Goal: Find specific page/section: Find specific page/section

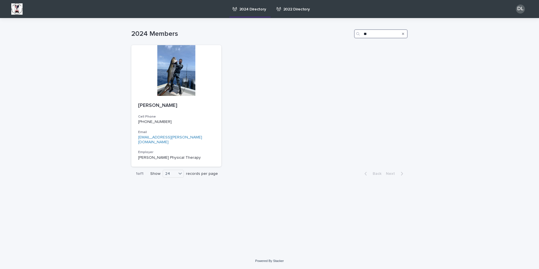
type input "*"
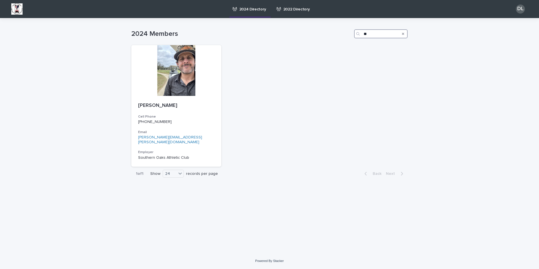
type input "*"
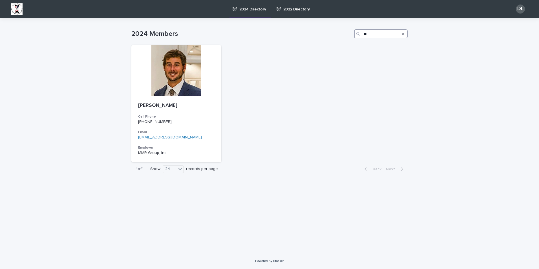
type input "*"
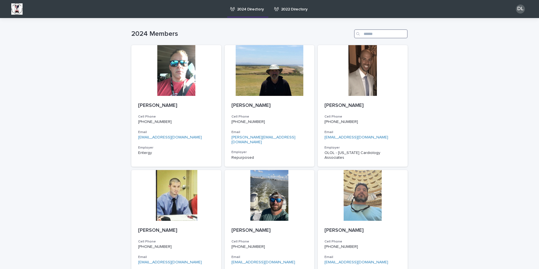
click at [377, 34] on input "Search" at bounding box center [381, 33] width 54 height 9
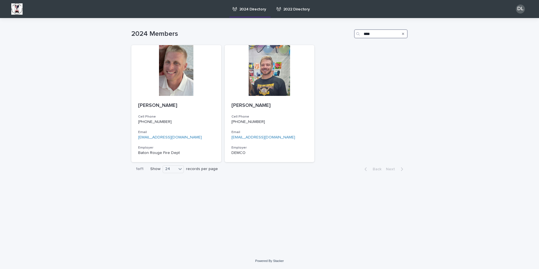
drag, startPoint x: 377, startPoint y: 34, endPoint x: 333, endPoint y: 33, distance: 44.0
click at [333, 33] on div "2024 Members ****" at bounding box center [269, 33] width 276 height 9
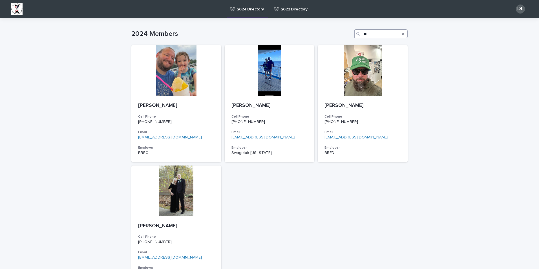
type input "*"
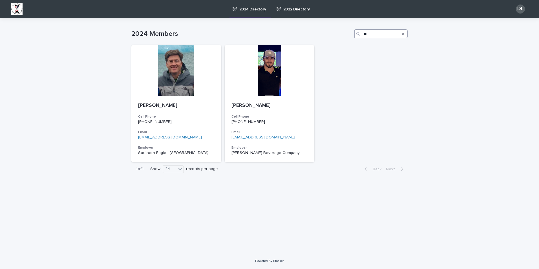
type input "*"
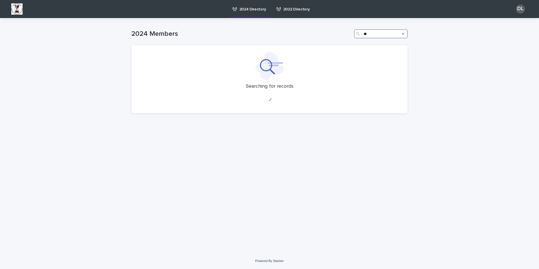
type input "*"
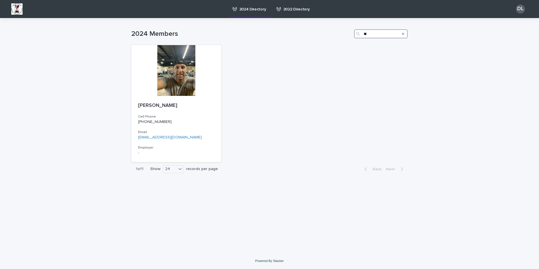
type input "*"
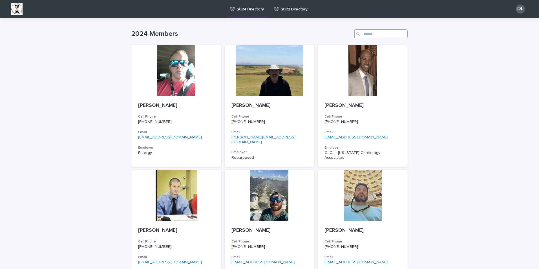
type input "*"
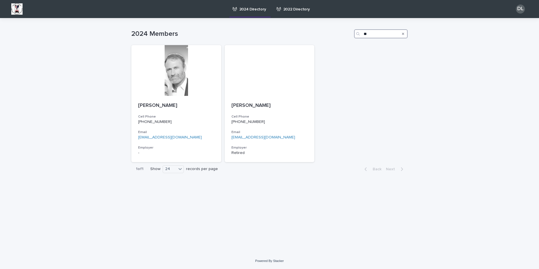
type input "*"
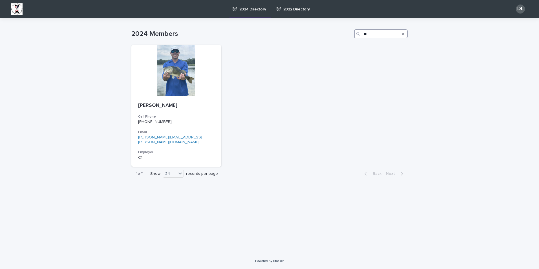
type input "*"
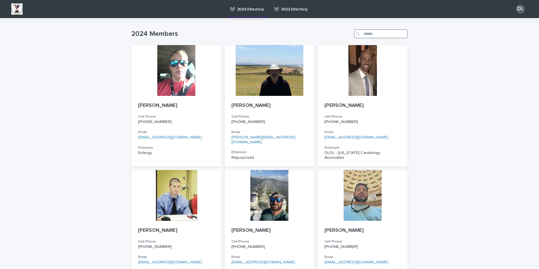
click at [381, 34] on input "Search" at bounding box center [381, 33] width 54 height 9
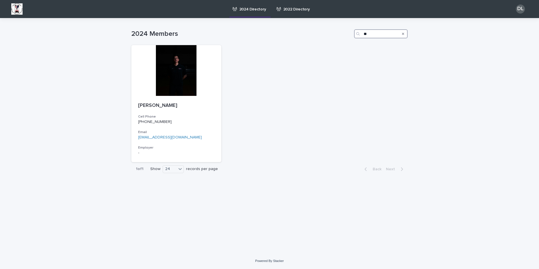
type input "*"
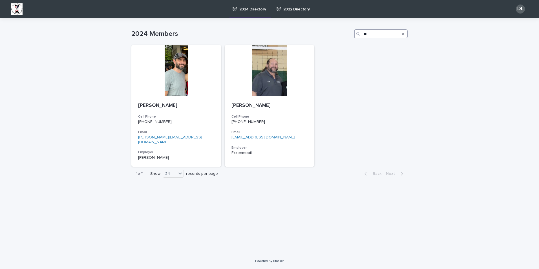
type input "*"
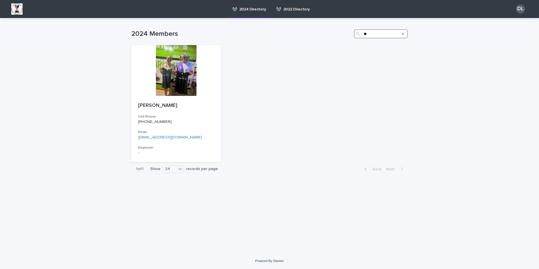
type input "*"
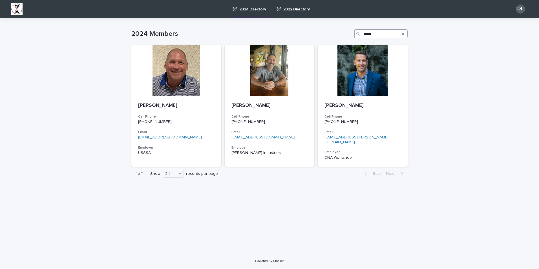
drag, startPoint x: 380, startPoint y: 35, endPoint x: 313, endPoint y: 28, distance: 67.0
click at [313, 28] on div "2024 Members *****" at bounding box center [269, 31] width 276 height 27
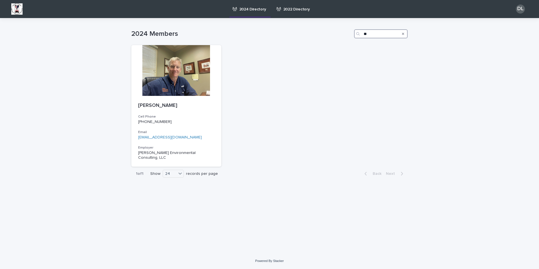
type input "*"
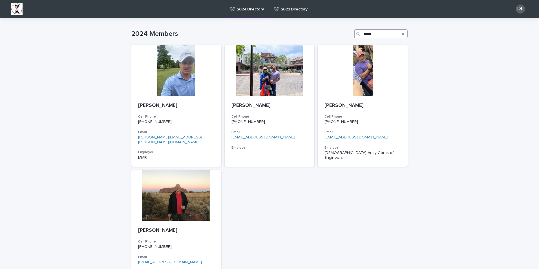
type input "*****"
click at [402, 34] on icon "Search" at bounding box center [403, 33] width 2 height 3
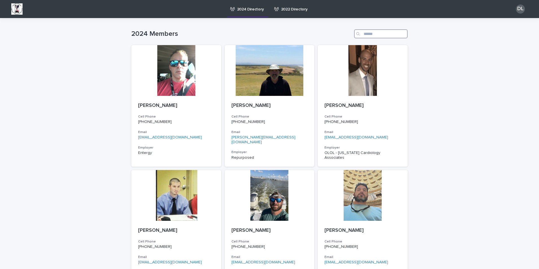
click at [388, 34] on input "Search" at bounding box center [381, 33] width 54 height 9
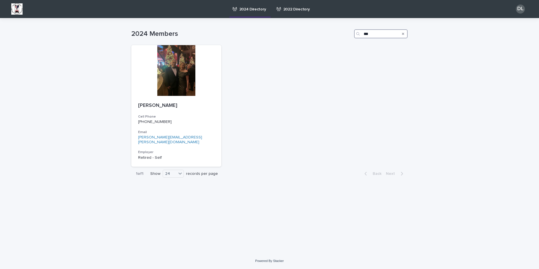
click at [376, 36] on input "***" at bounding box center [381, 33] width 54 height 9
drag, startPoint x: 375, startPoint y: 35, endPoint x: 340, endPoint y: 30, distance: 35.5
click at [340, 30] on div "2024 Members ***" at bounding box center [269, 33] width 276 height 9
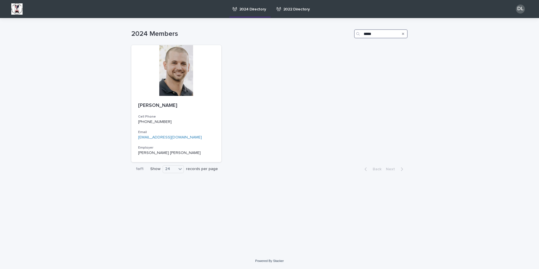
drag, startPoint x: 383, startPoint y: 32, endPoint x: 332, endPoint y: 32, distance: 51.3
click at [332, 32] on div "2024 Members *****" at bounding box center [269, 33] width 276 height 9
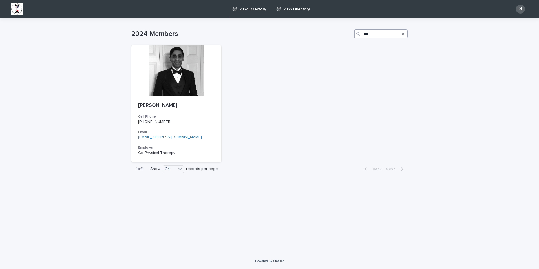
type input "***"
click at [405, 34] on div "Search" at bounding box center [402, 33] width 9 height 9
click at [403, 35] on icon "Search" at bounding box center [403, 33] width 2 height 3
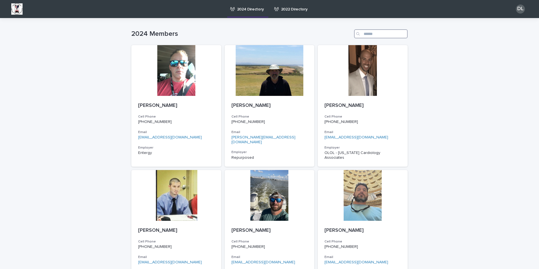
click at [386, 36] on input "Search" at bounding box center [381, 33] width 54 height 9
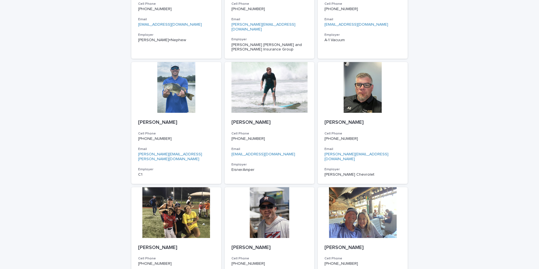
scroll to position [28, 0]
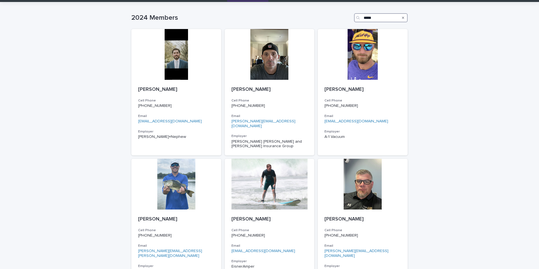
drag, startPoint x: 377, startPoint y: 6, endPoint x: 306, endPoint y: 1, distance: 71.5
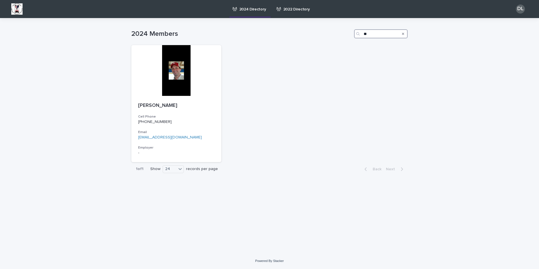
type input "*"
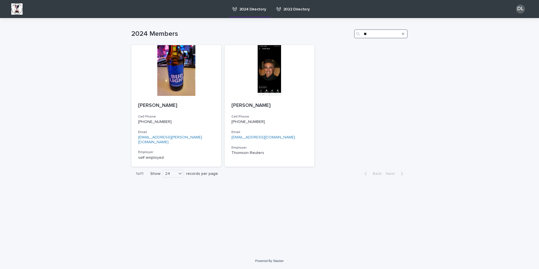
type input "*"
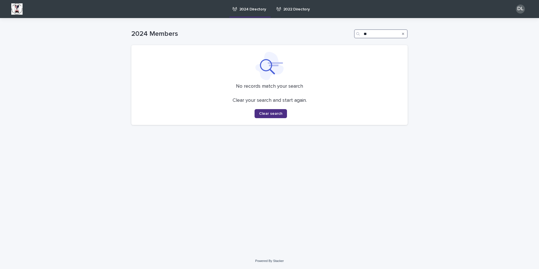
type input "*"
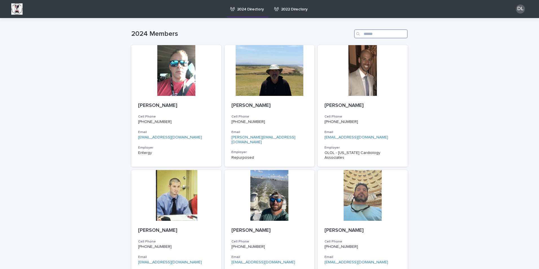
click at [368, 36] on input "Search" at bounding box center [381, 33] width 54 height 9
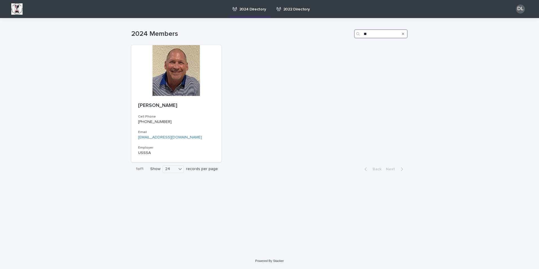
type input "*"
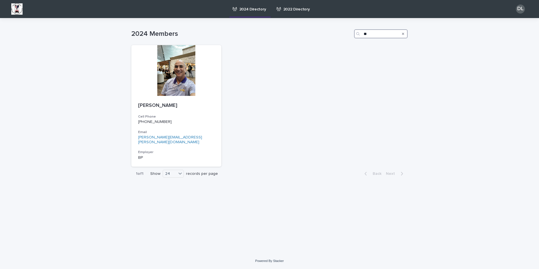
type input "*"
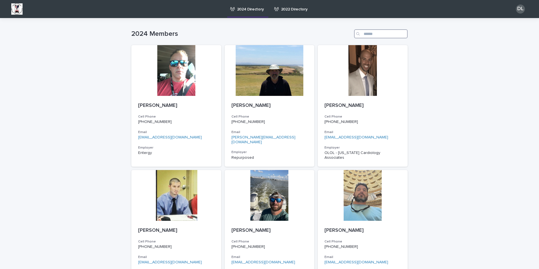
click at [369, 33] on input "Search" at bounding box center [381, 33] width 54 height 9
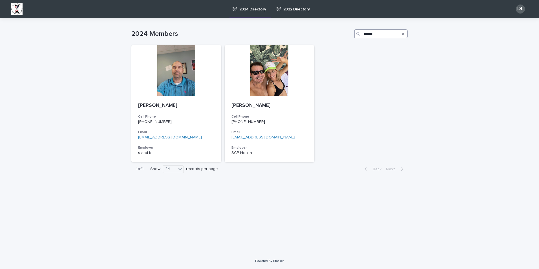
drag, startPoint x: 376, startPoint y: 34, endPoint x: 283, endPoint y: 32, distance: 92.4
click at [283, 32] on div "2024 Members ******" at bounding box center [269, 33] width 276 height 9
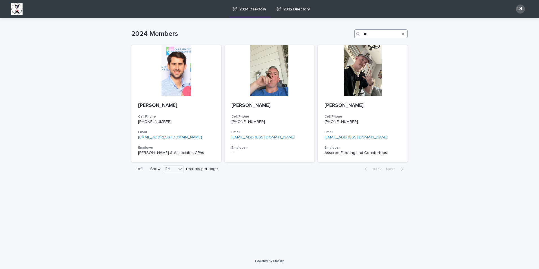
type input "*"
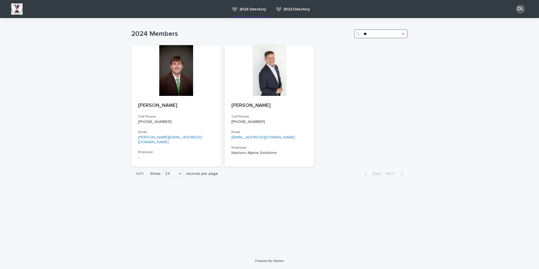
type input "*"
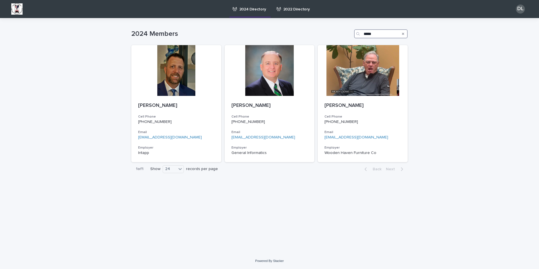
type input "*****"
click at [402, 36] on button "Search" at bounding box center [403, 33] width 2 height 9
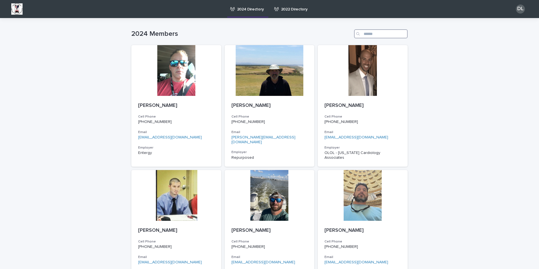
click at [368, 31] on input "Search" at bounding box center [381, 33] width 54 height 9
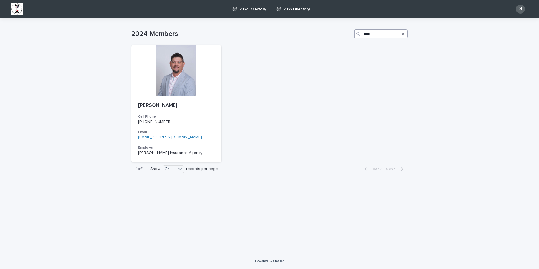
type input "****"
drag, startPoint x: 403, startPoint y: 34, endPoint x: 394, endPoint y: 42, distance: 12.4
click at [403, 34] on icon "Search" at bounding box center [403, 34] width 2 height 2
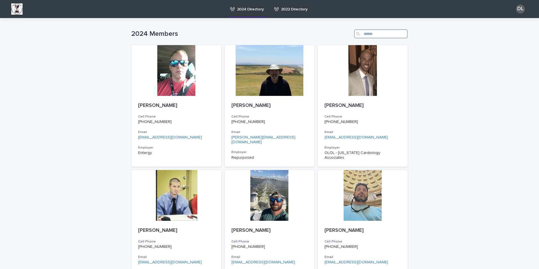
click at [368, 31] on input "Search" at bounding box center [381, 33] width 54 height 9
type input "*"
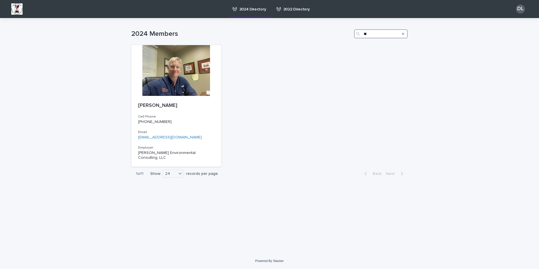
type input "*"
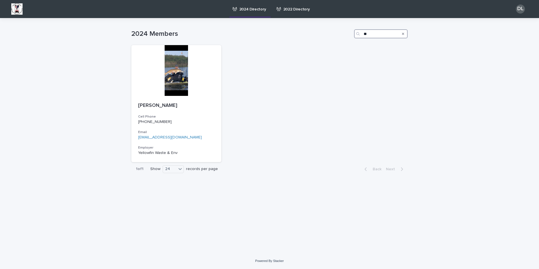
type input "*"
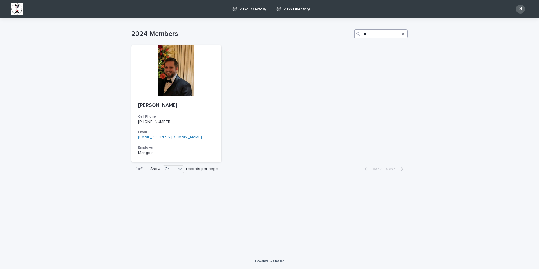
type input "*"
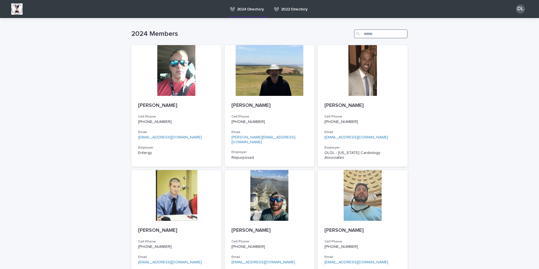
click at [393, 37] on input "Search" at bounding box center [381, 33] width 54 height 9
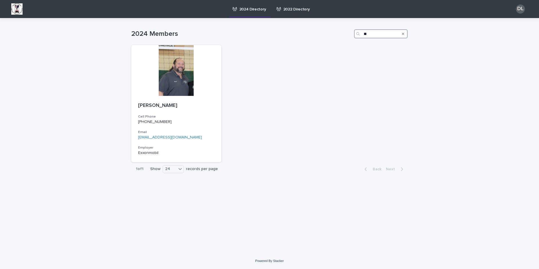
type input "*"
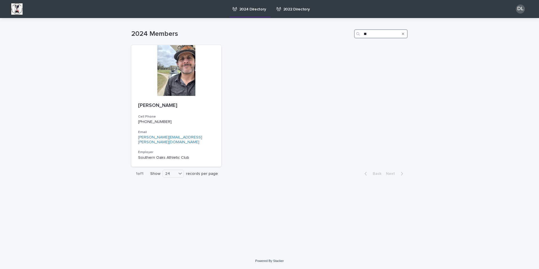
type input "*"
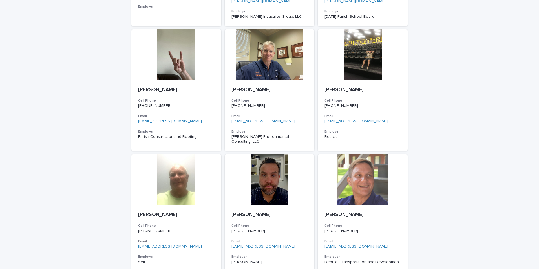
scroll to position [793, 0]
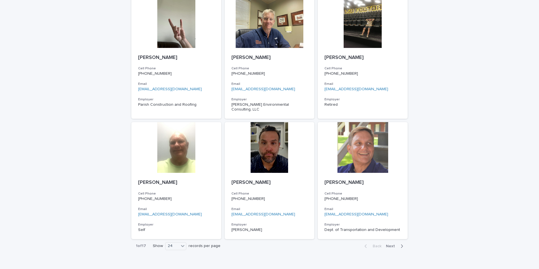
click at [393, 244] on span "Next" at bounding box center [392, 246] width 12 height 4
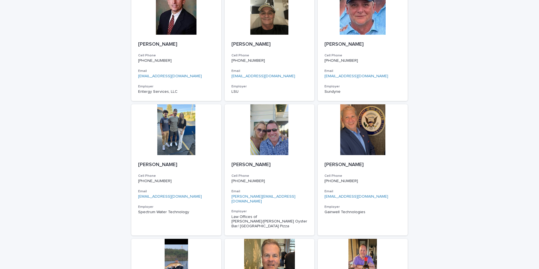
scroll to position [797, 0]
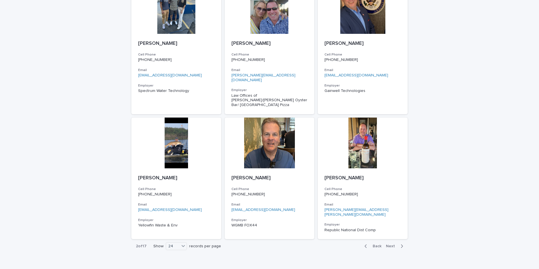
click at [391, 244] on span "Next" at bounding box center [392, 246] width 12 height 4
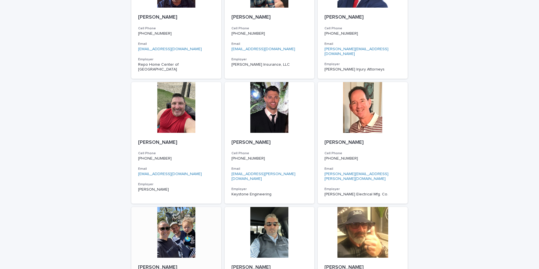
scroll to position [793, 0]
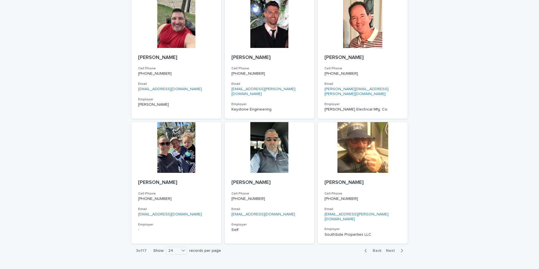
click at [390, 248] on span "Next" at bounding box center [392, 250] width 12 height 4
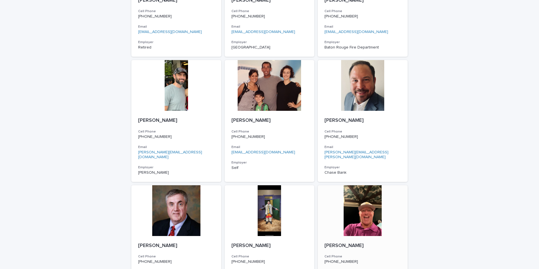
scroll to position [793, 0]
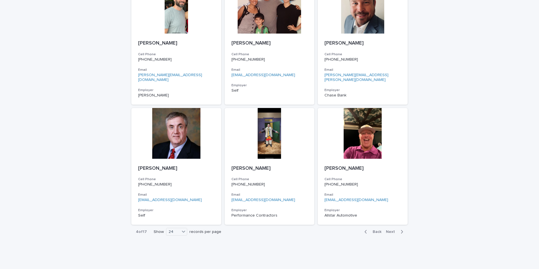
click at [390, 230] on span "Next" at bounding box center [392, 232] width 12 height 4
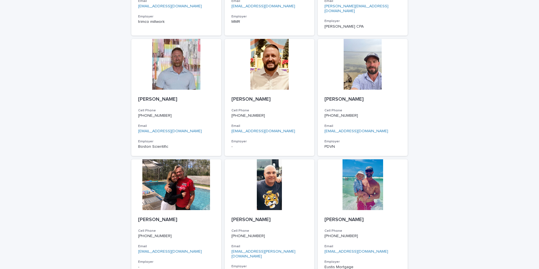
scroll to position [797, 0]
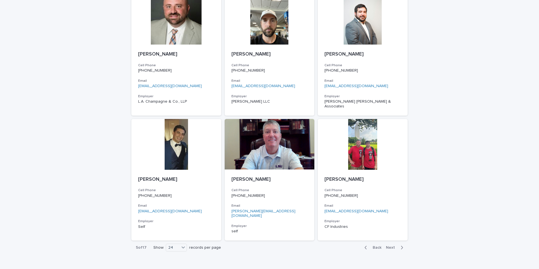
click at [390, 245] on span "Next" at bounding box center [392, 247] width 12 height 4
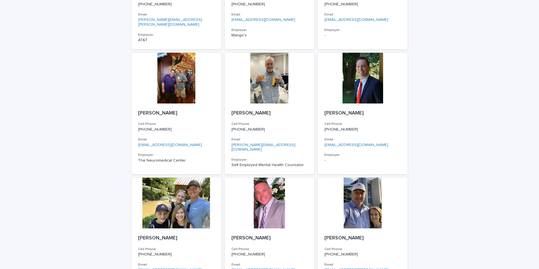
scroll to position [793, 0]
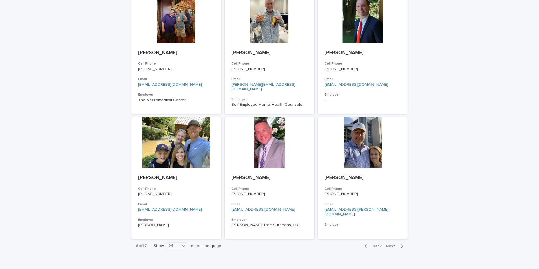
drag, startPoint x: 386, startPoint y: 217, endPoint x: 352, endPoint y: 213, distance: 34.4
click at [386, 244] on span "Next" at bounding box center [392, 246] width 12 height 4
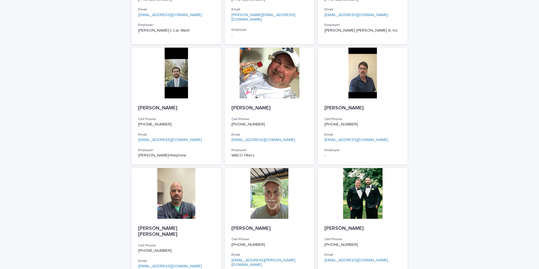
scroll to position [793, 0]
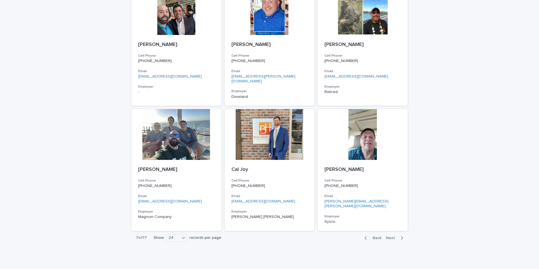
click at [387, 236] on span "Next" at bounding box center [392, 238] width 12 height 4
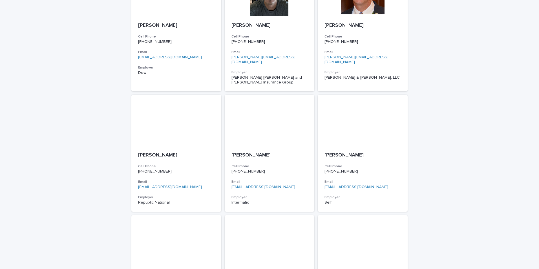
scroll to position [793, 0]
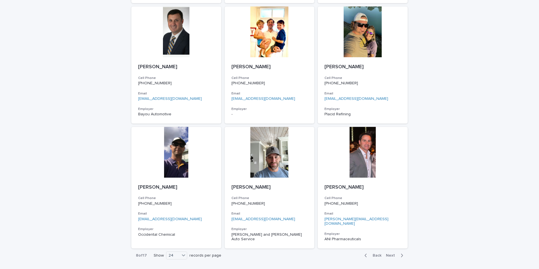
click at [387, 253] on span "Next" at bounding box center [392, 255] width 12 height 4
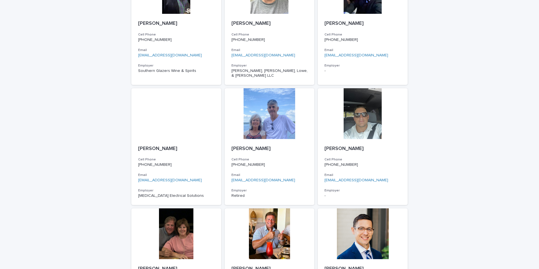
scroll to position [793, 0]
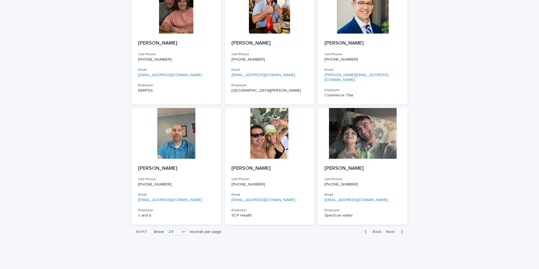
click at [390, 230] on span "Next" at bounding box center [392, 232] width 12 height 4
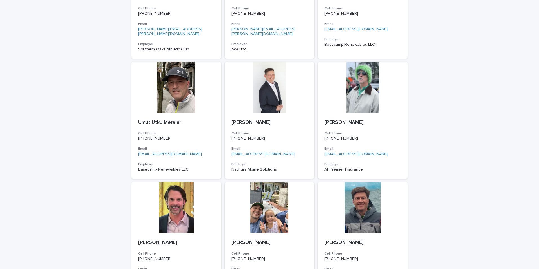
scroll to position [793, 0]
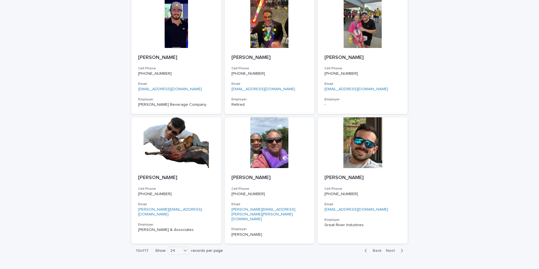
click at [387, 248] on button "Next" at bounding box center [395, 250] width 24 height 5
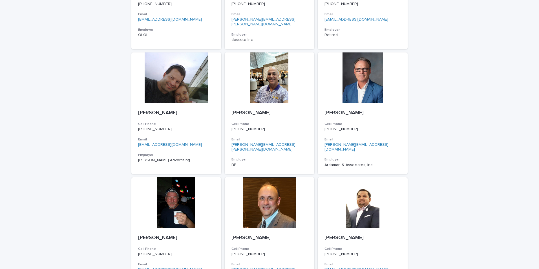
scroll to position [793, 0]
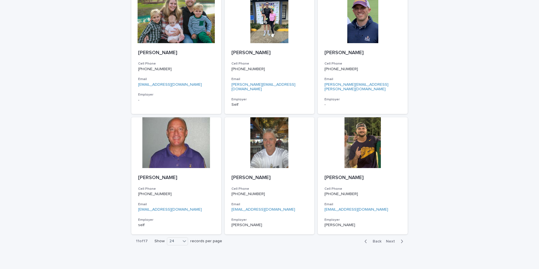
click at [392, 239] on span "Next" at bounding box center [392, 241] width 12 height 4
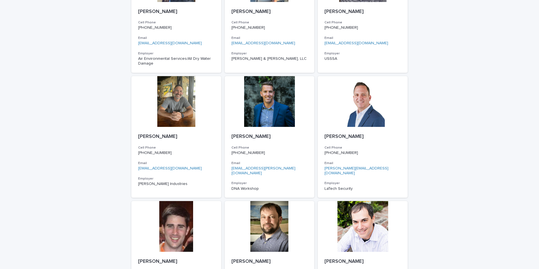
scroll to position [797, 0]
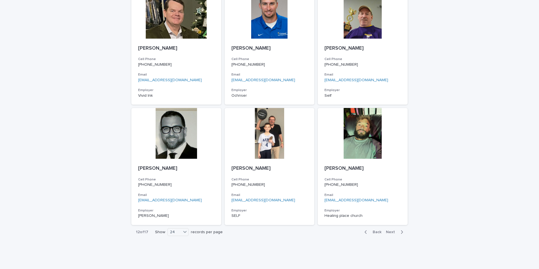
click at [389, 230] on span "Next" at bounding box center [392, 232] width 12 height 4
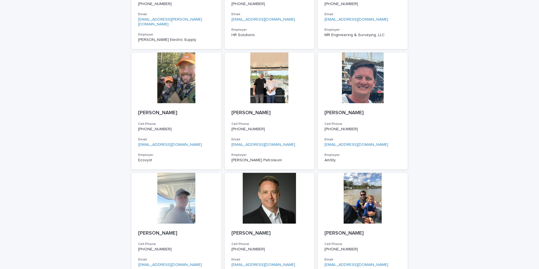
scroll to position [793, 0]
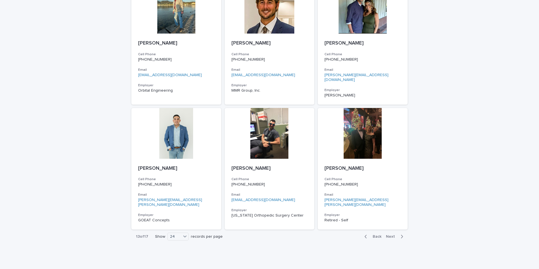
click at [390, 234] on span "Next" at bounding box center [392, 236] width 12 height 4
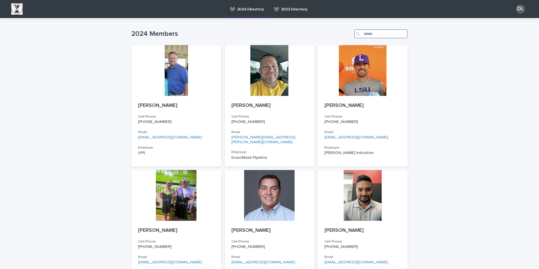
click at [371, 33] on input "Search" at bounding box center [381, 33] width 54 height 9
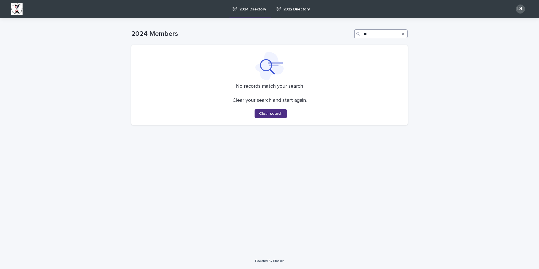
type input "*"
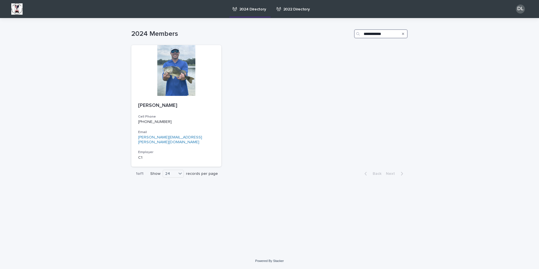
type input "**********"
click at [404, 35] on div "Search" at bounding box center [402, 33] width 9 height 9
click at [402, 34] on icon "Search" at bounding box center [403, 33] width 2 height 3
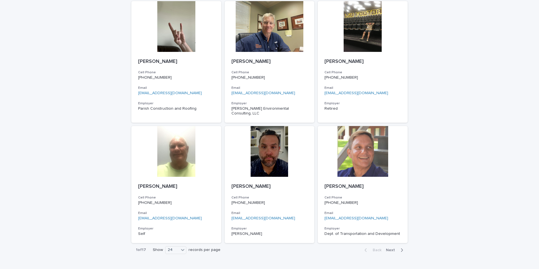
scroll to position [793, 0]
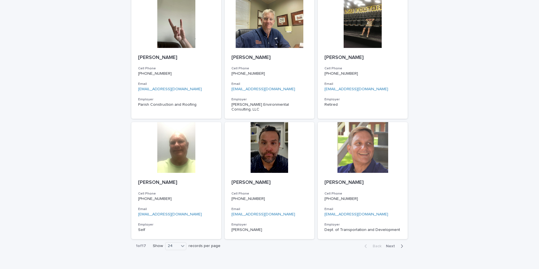
click at [391, 244] on span "Next" at bounding box center [392, 246] width 12 height 4
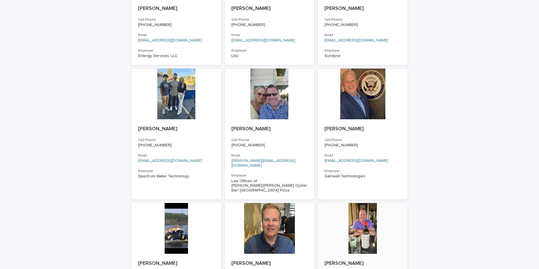
scroll to position [797, 0]
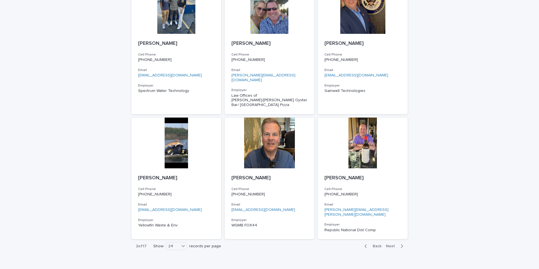
click at [389, 244] on span "Next" at bounding box center [392, 246] width 12 height 4
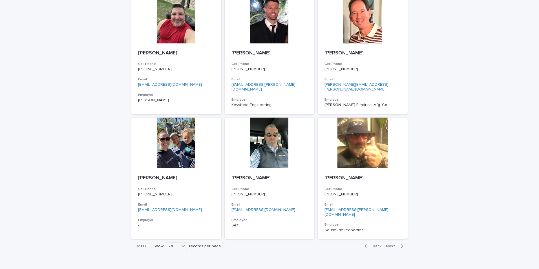
scroll to position [793, 0]
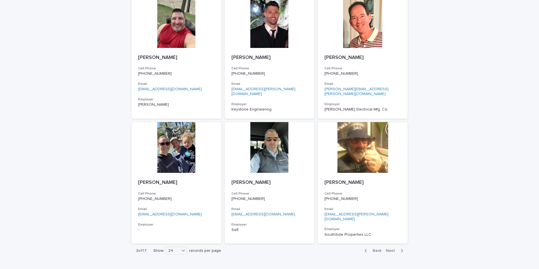
click at [389, 248] on span "Next" at bounding box center [392, 250] width 12 height 4
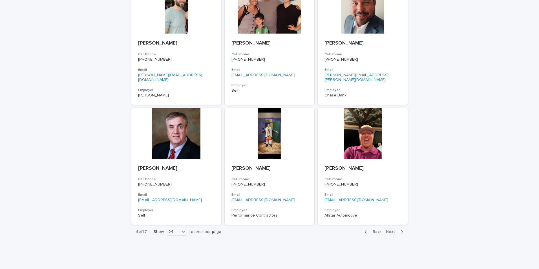
click at [389, 230] on span "Next" at bounding box center [392, 232] width 12 height 4
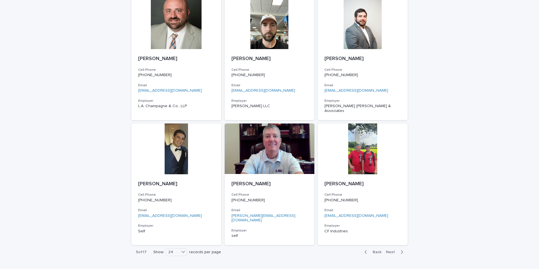
click at [390, 250] on span "Next" at bounding box center [392, 252] width 12 height 4
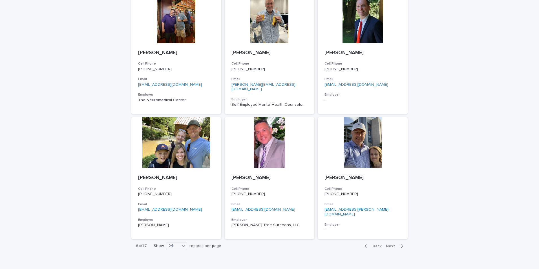
click at [374, 244] on span "Back" at bounding box center [375, 246] width 12 height 4
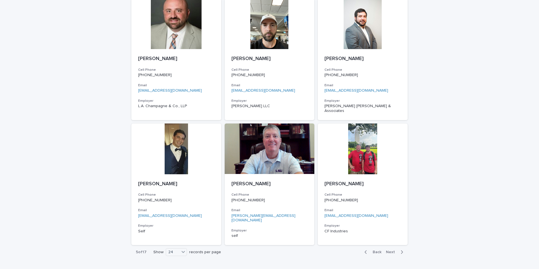
click at [389, 250] on span "Next" at bounding box center [392, 252] width 12 height 4
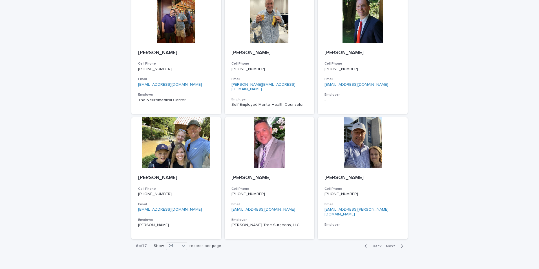
click at [389, 244] on span "Next" at bounding box center [392, 246] width 12 height 4
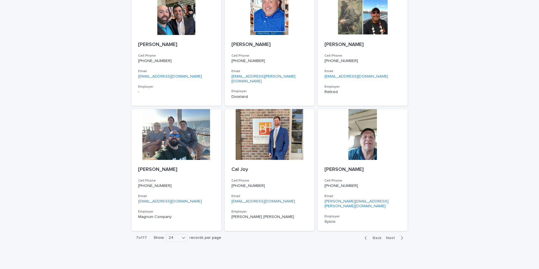
click at [389, 236] on span "Next" at bounding box center [392, 238] width 12 height 4
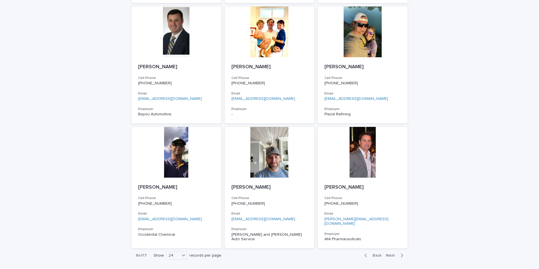
click at [389, 253] on span "Next" at bounding box center [392, 255] width 12 height 4
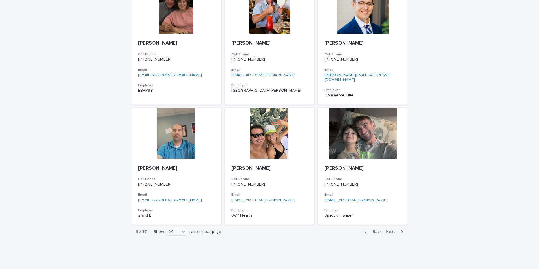
click at [389, 230] on span "Next" at bounding box center [392, 232] width 12 height 4
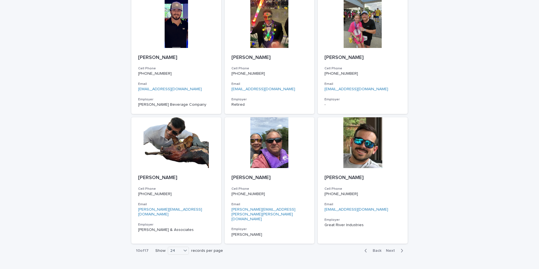
click at [389, 248] on span "Next" at bounding box center [392, 250] width 12 height 4
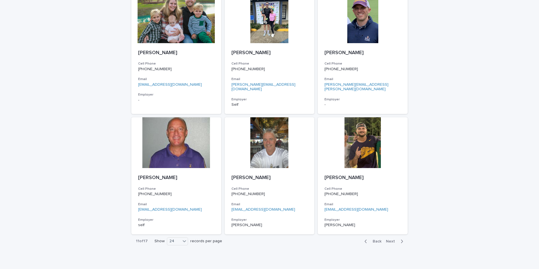
click at [390, 239] on span "Next" at bounding box center [392, 241] width 12 height 4
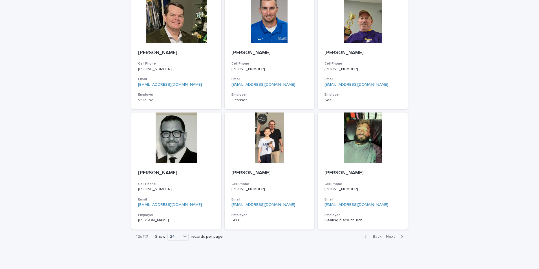
click at [390, 229] on div "Back Next" at bounding box center [384, 236] width 48 height 14
click at [389, 234] on span "Next" at bounding box center [392, 236] width 12 height 4
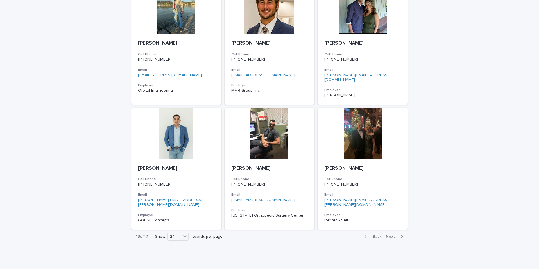
click at [390, 234] on span "Next" at bounding box center [392, 236] width 12 height 4
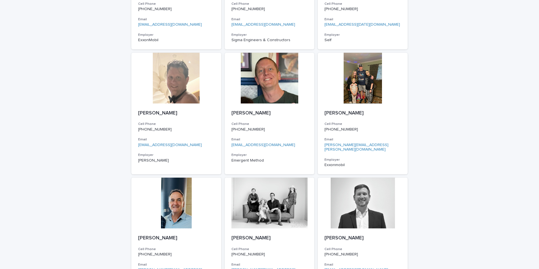
scroll to position [797, 0]
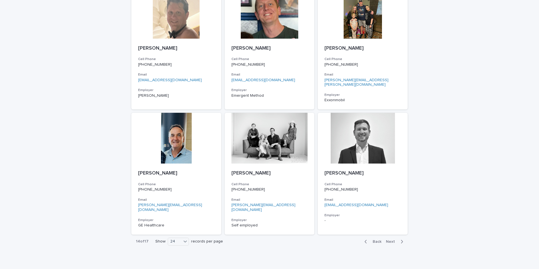
click at [394, 239] on span "Next" at bounding box center [392, 241] width 12 height 4
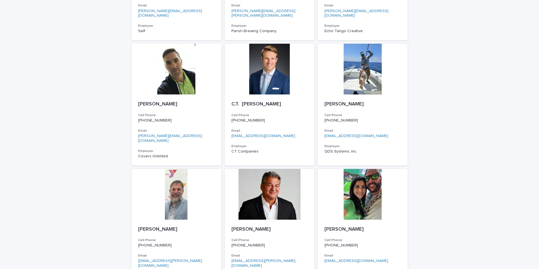
scroll to position [797, 0]
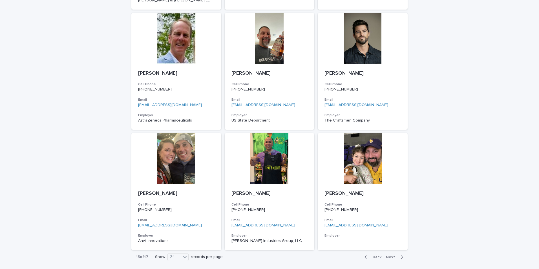
click at [391, 255] on span "Next" at bounding box center [392, 257] width 12 height 4
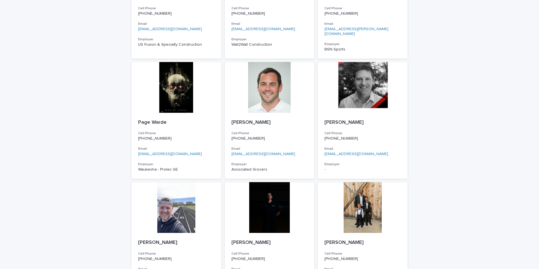
scroll to position [793, 0]
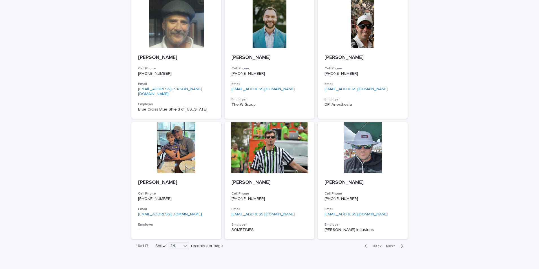
click at [391, 244] on span "Next" at bounding box center [392, 246] width 12 height 4
